Goal: Browse casually

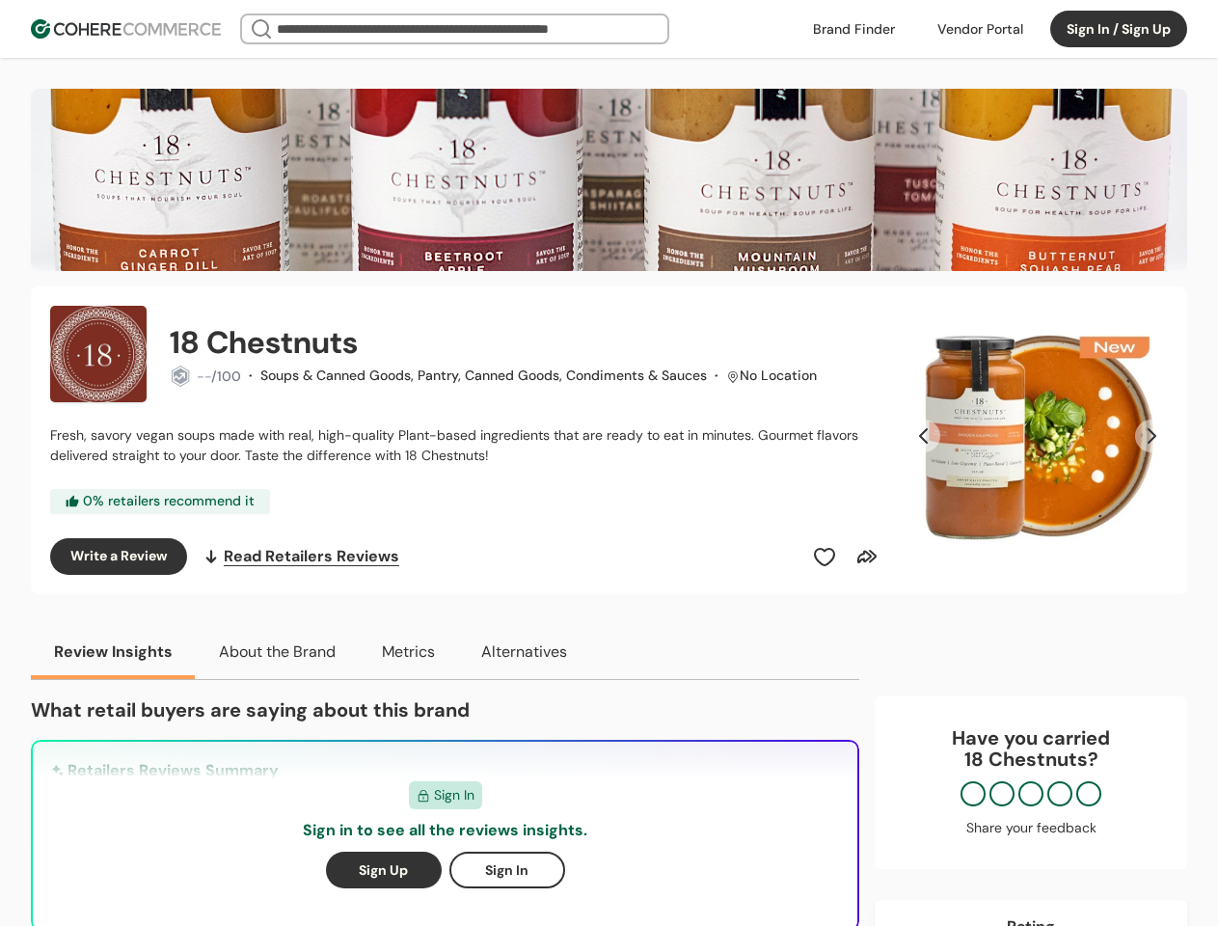
click at [608, 463] on div "Fresh, savory vegan soups made with real, high-quality Plant-based ingredients …" at bounding box center [467, 445] width 834 height 40
click at [980, 29] on div at bounding box center [980, 28] width 109 height 29
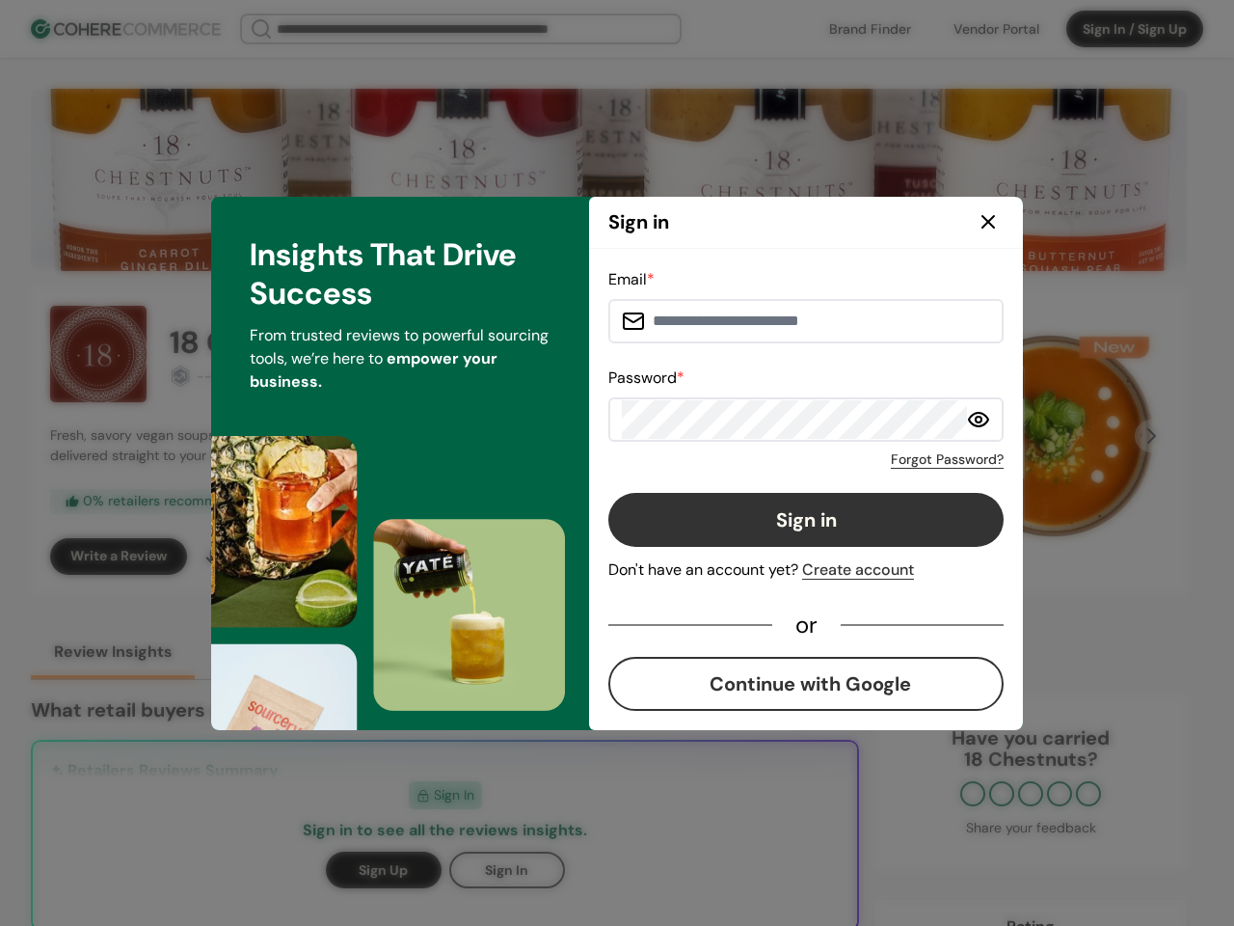
click at [824, 556] on div "Sign in Don't have an account yet? Create account" at bounding box center [805, 537] width 395 height 89
click at [867, 556] on div "Sign in Don't have an account yet? Create account" at bounding box center [805, 537] width 395 height 89
